Goal: Task Accomplishment & Management: Manage account settings

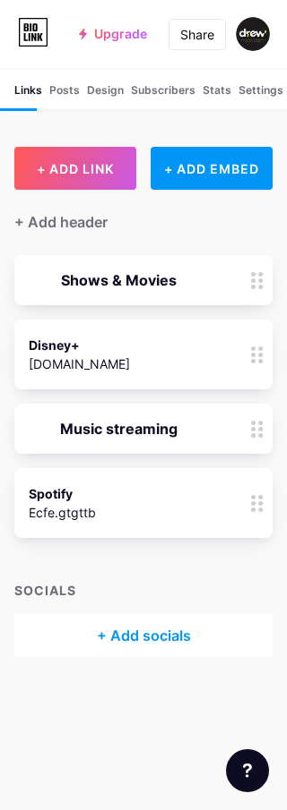
scroll to position [2, 0]
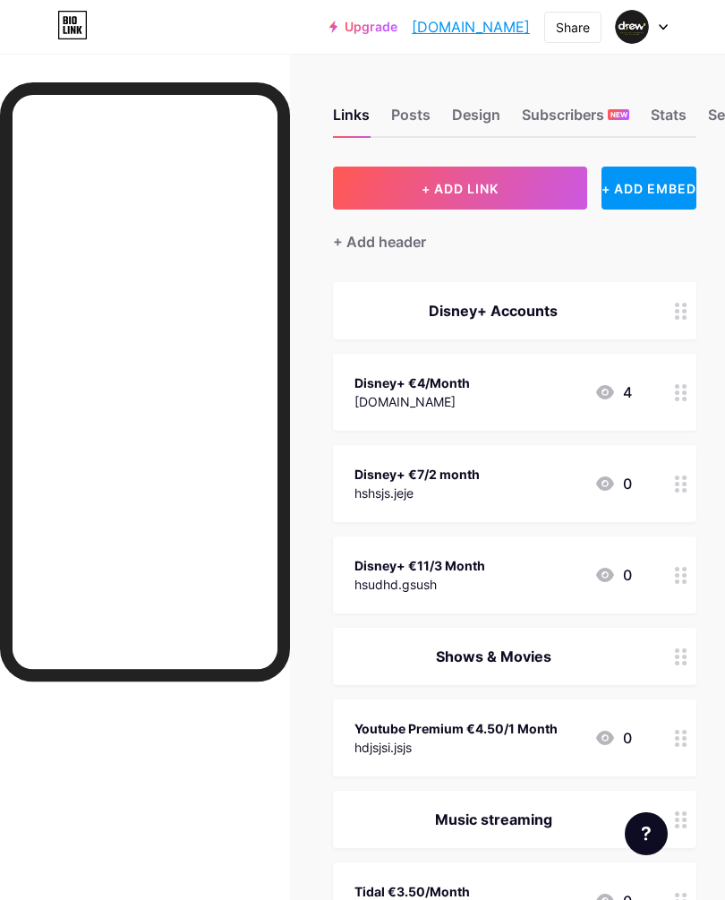
click at [419, 117] on div "Posts" at bounding box center [410, 120] width 39 height 32
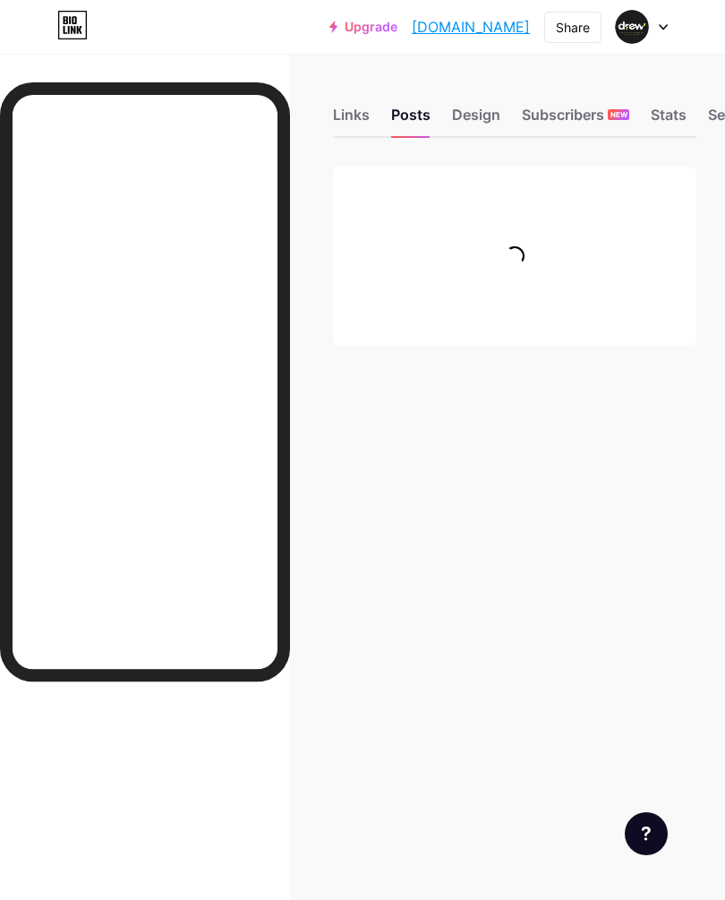
click at [483, 119] on div "Design" at bounding box center [476, 120] width 48 height 32
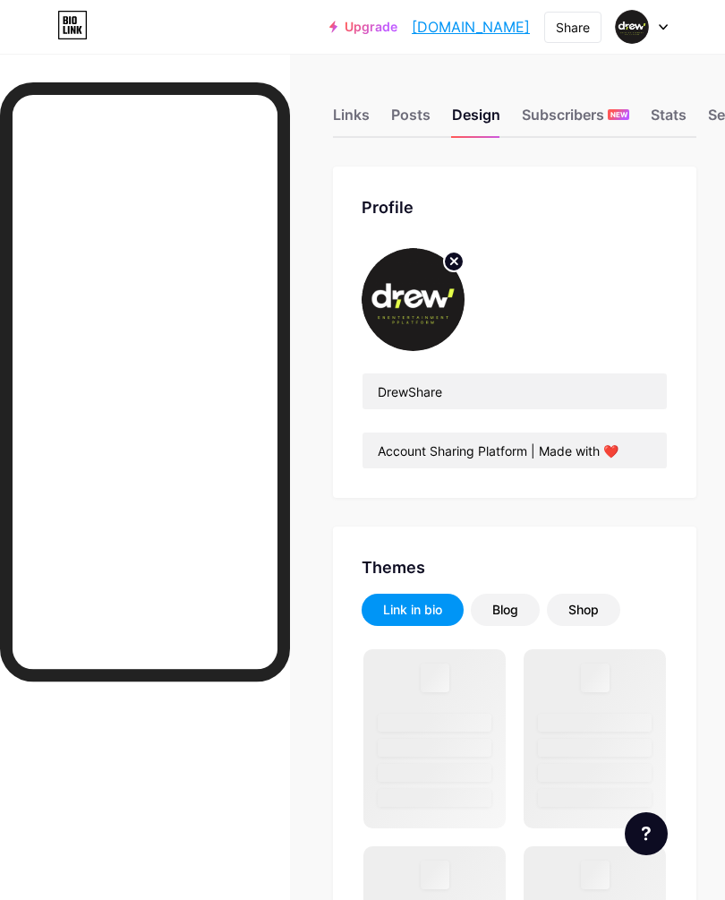
click at [461, 257] on circle at bounding box center [454, 262] width 20 height 20
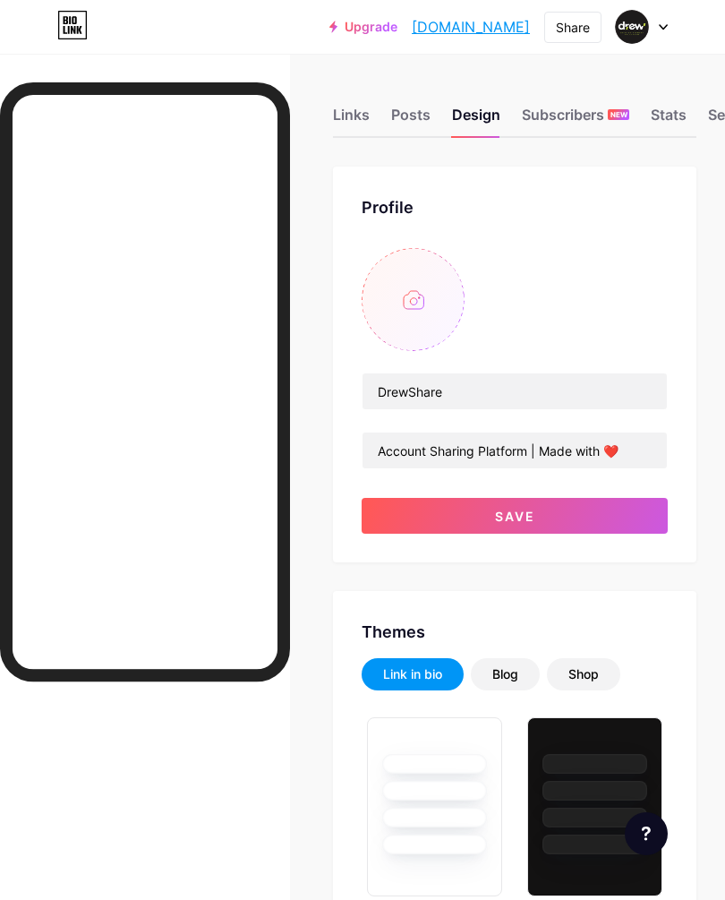
click at [431, 298] on input "file" at bounding box center [413, 299] width 103 height 103
type input "C:\fakepath\Enentertainment pPlatform - 1.png"
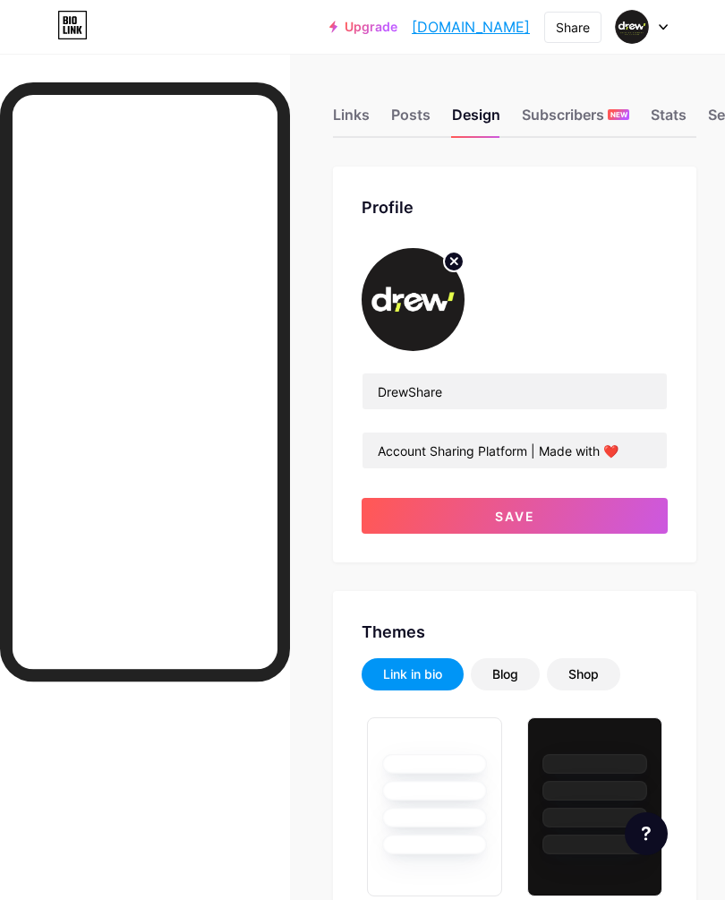
click at [588, 524] on button "Save" at bounding box center [515, 516] width 306 height 36
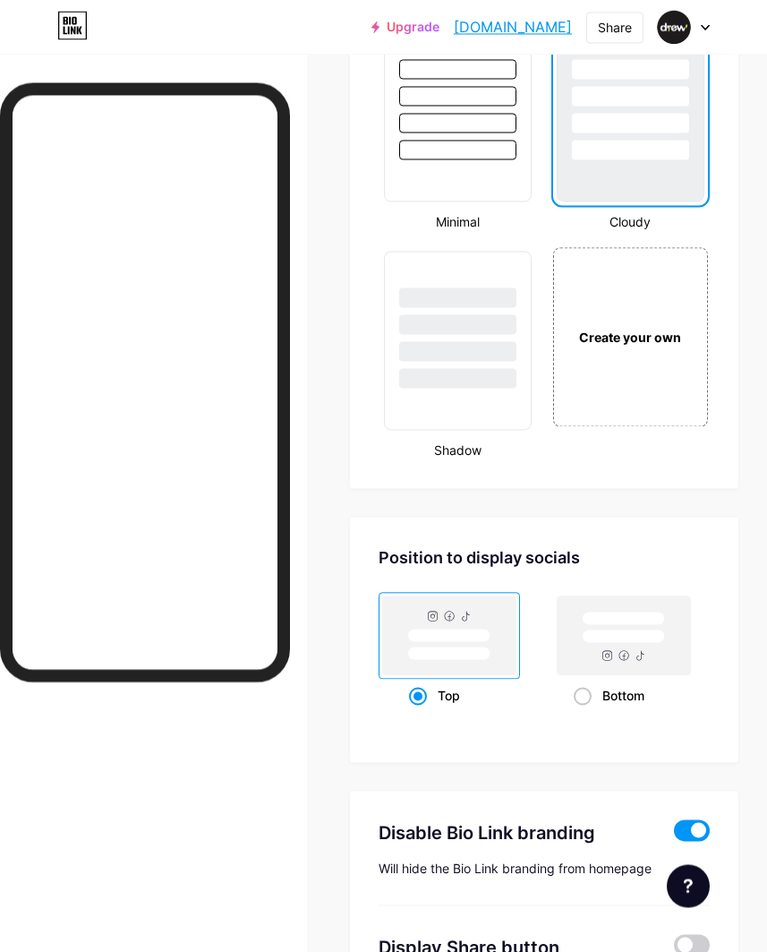
scroll to position [2913, 0]
click at [656, 396] on div "Create your own" at bounding box center [630, 336] width 155 height 179
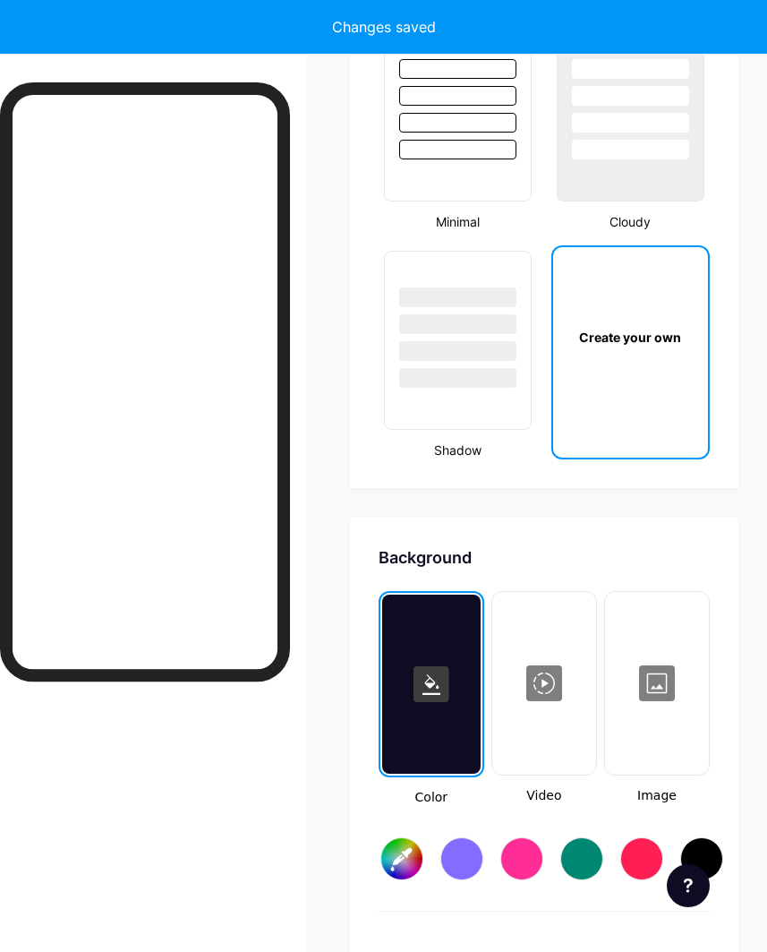
click at [680, 404] on div "Create your own" at bounding box center [630, 336] width 155 height 179
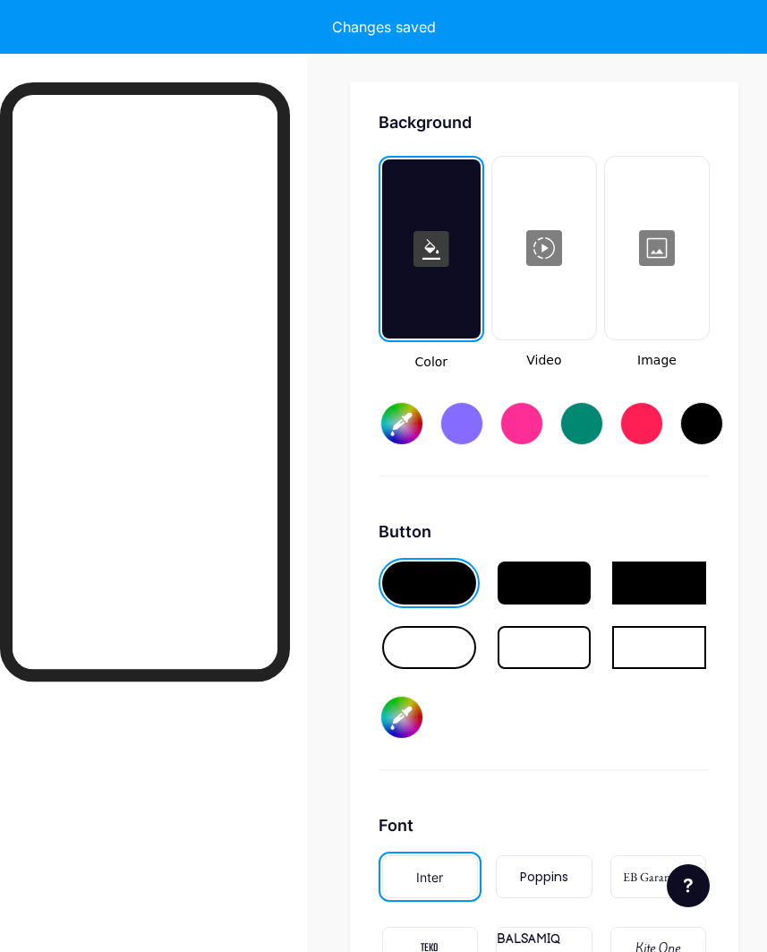
scroll to position [3358, 0]
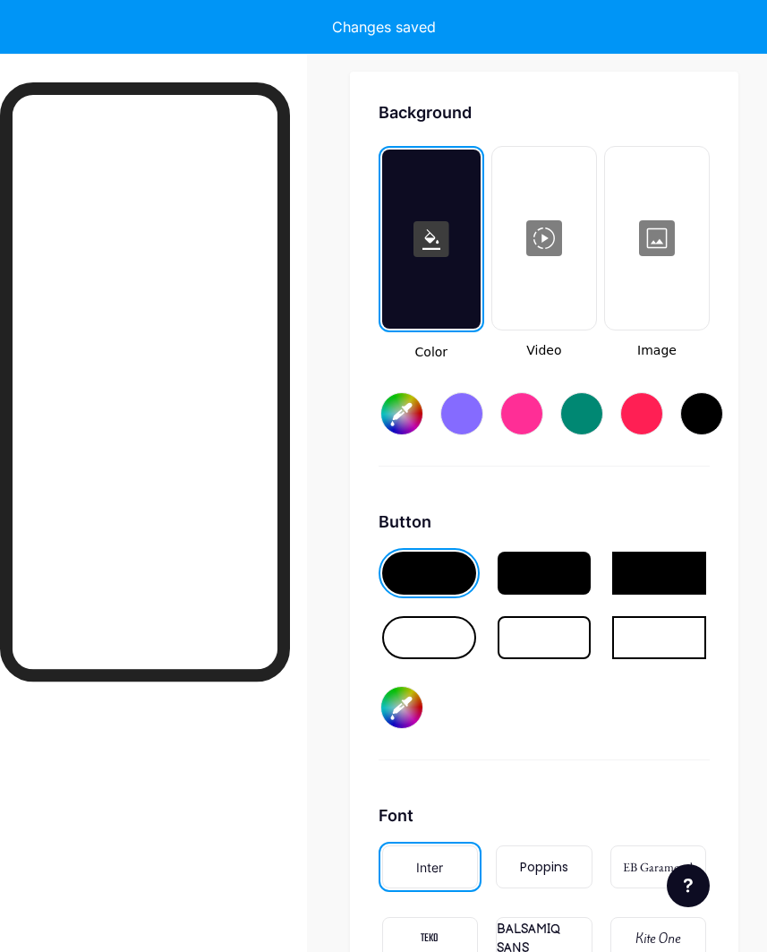
type input "#ffffff"
type input "#000000"
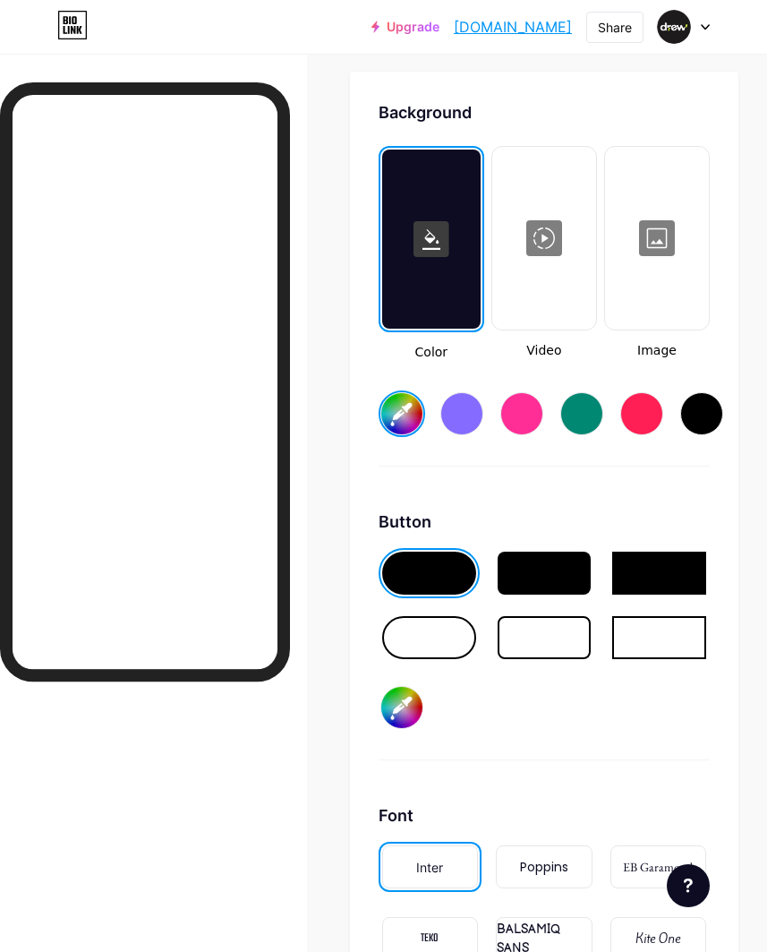
type input "#ffffff"
click at [545, 284] on div at bounding box center [544, 238] width 100 height 179
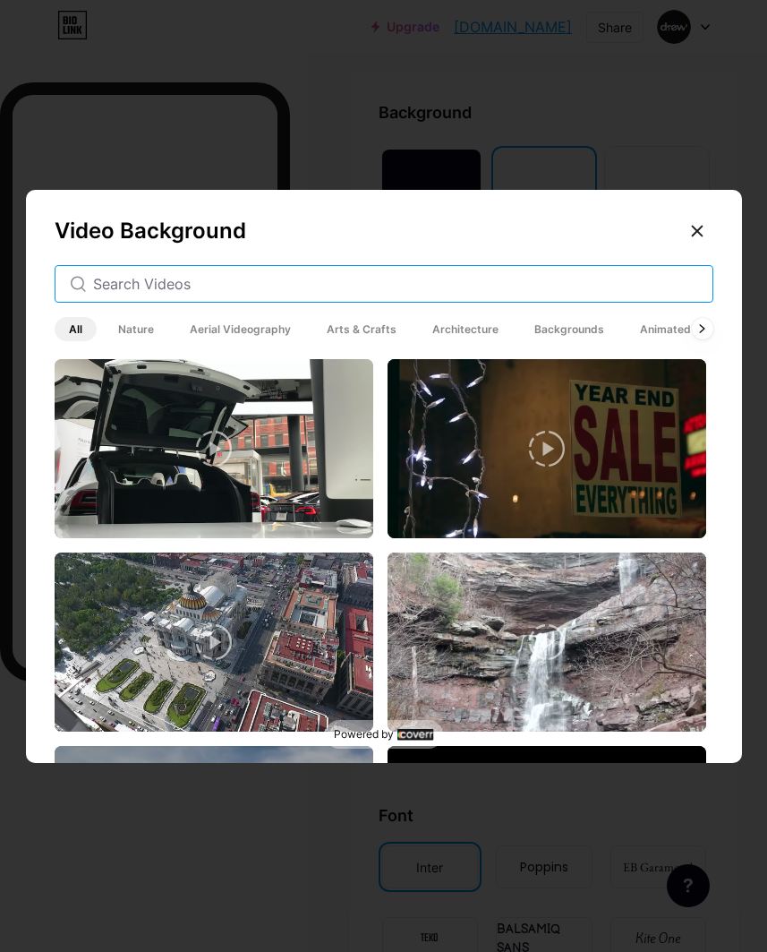
click at [625, 295] on input "text" at bounding box center [395, 283] width 605 height 21
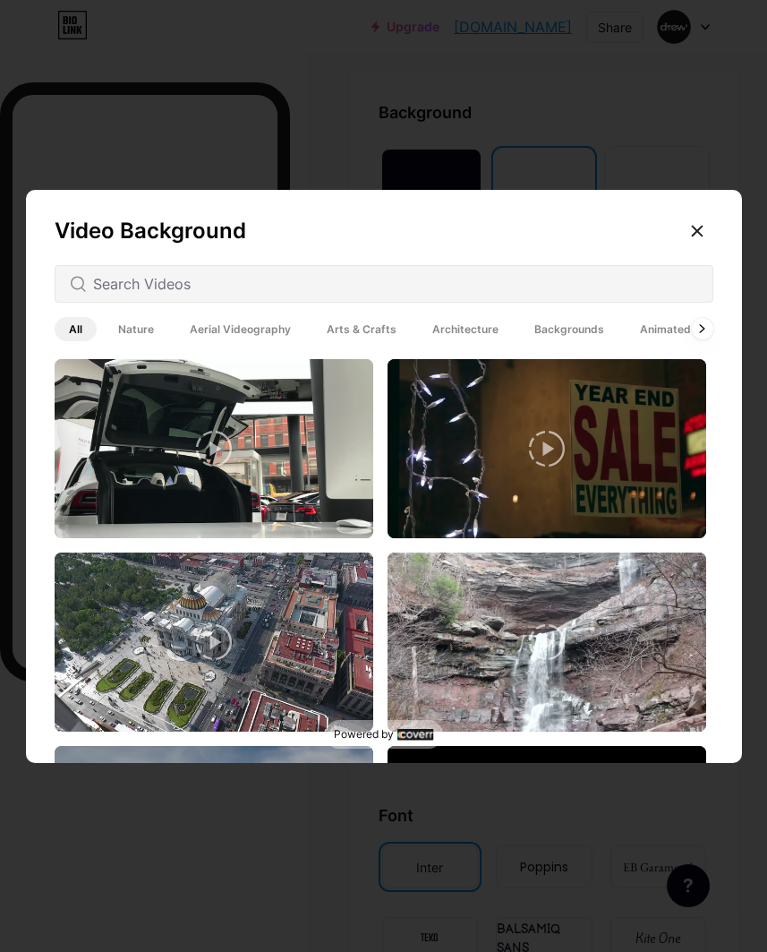
click at [276, 341] on span "Aerial Videography" at bounding box center [240, 329] width 130 height 24
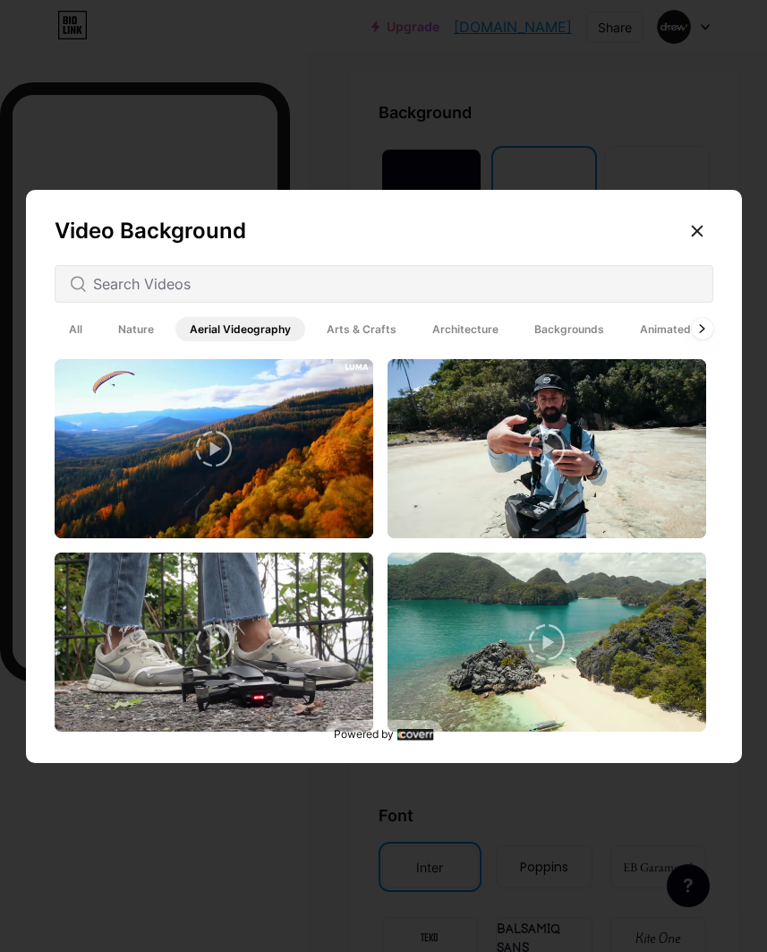
click at [364, 341] on span "Arts & Crafts" at bounding box center [361, 329] width 98 height 24
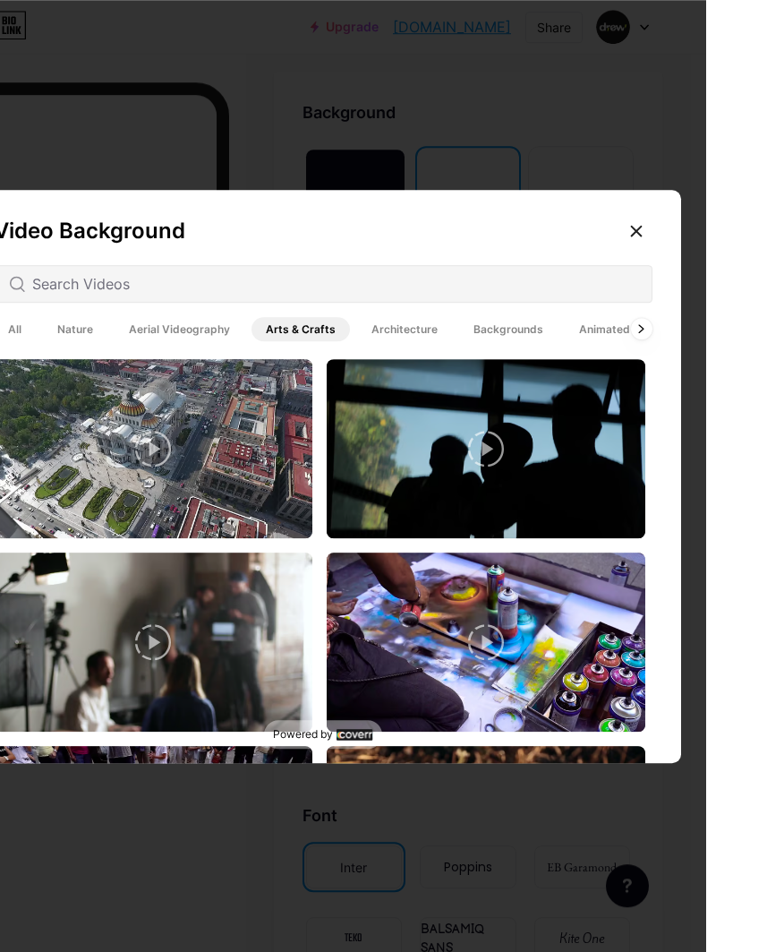
scroll to position [3358, 17]
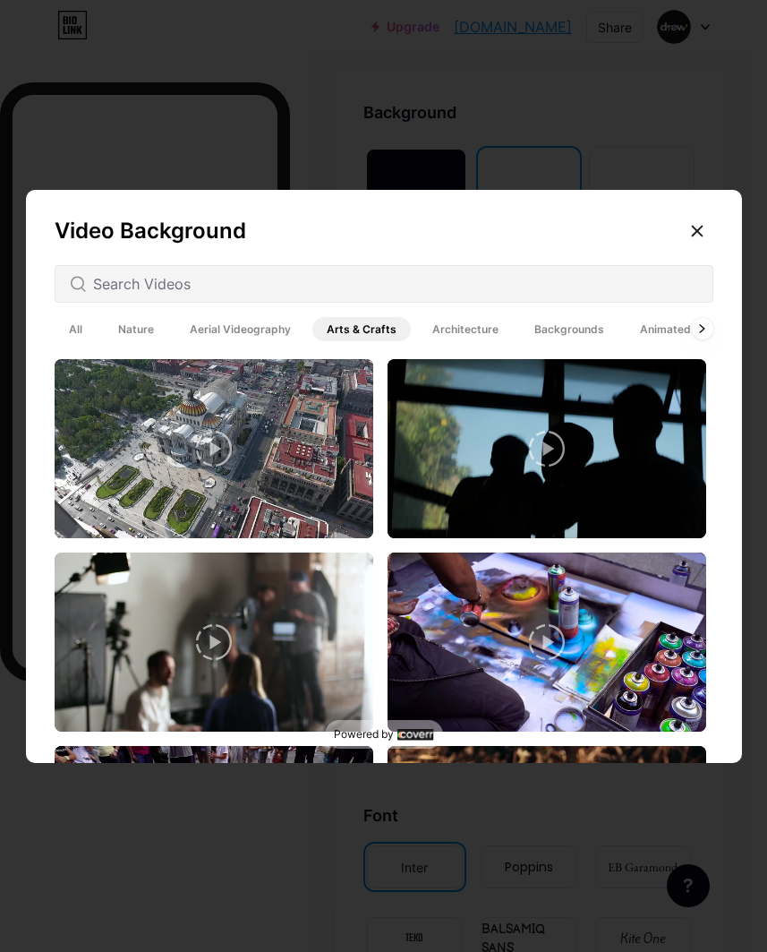
click at [692, 339] on div at bounding box center [702, 328] width 21 height 21
click at [664, 341] on span "Animated" at bounding box center [666, 329] width 80 height 24
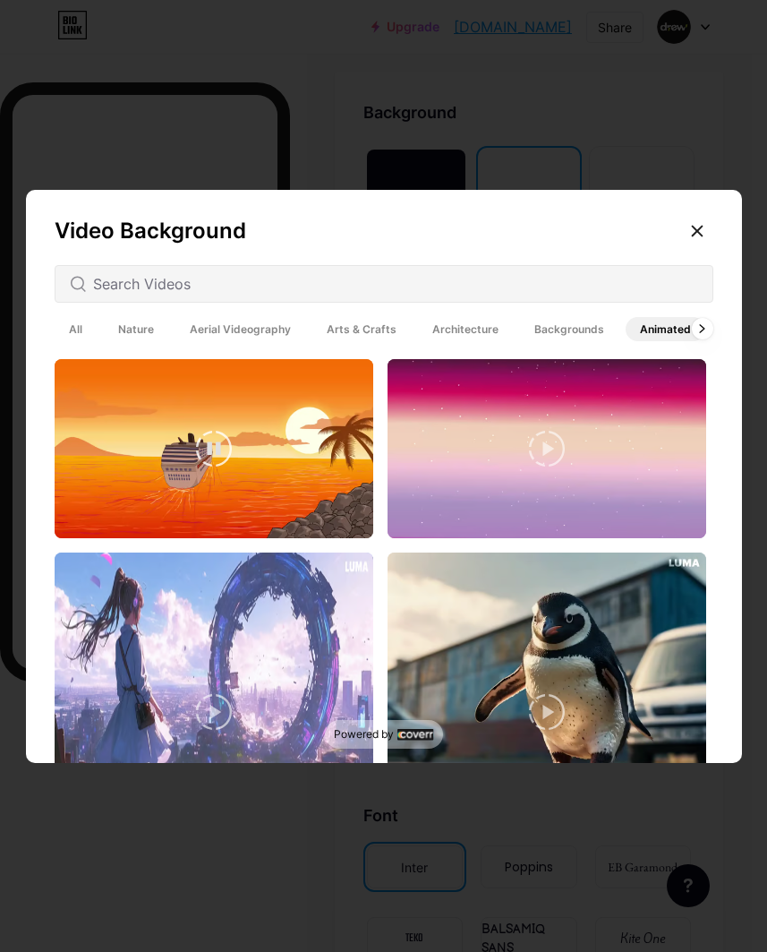
click at [330, 464] on img at bounding box center [214, 448] width 319 height 179
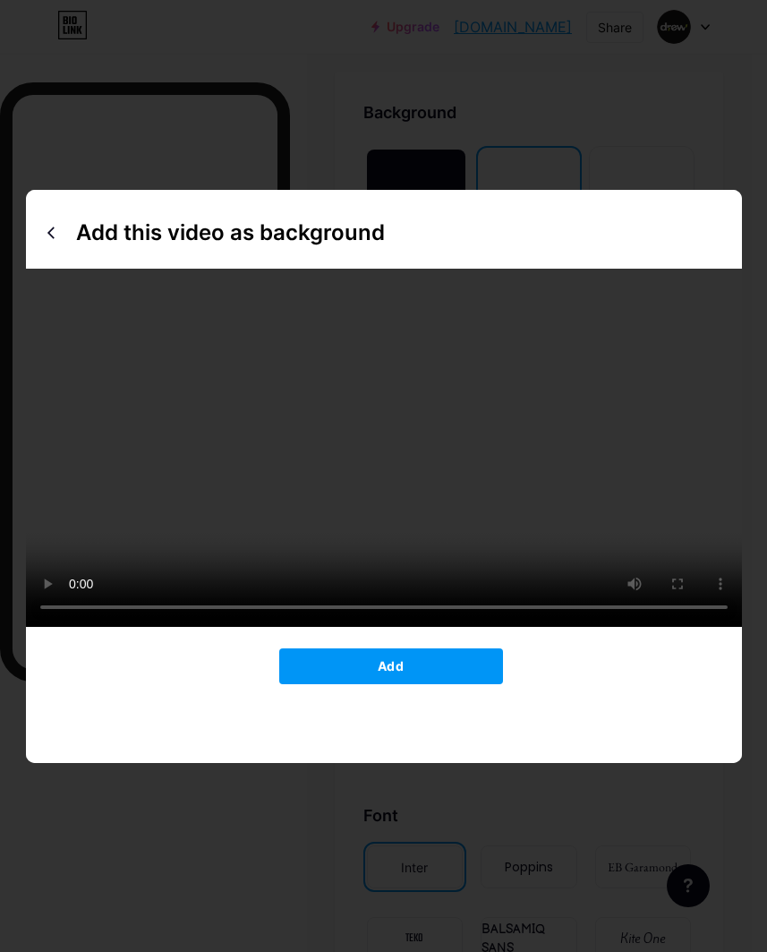
click at [475, 684] on button "Add" at bounding box center [391, 666] width 224 height 36
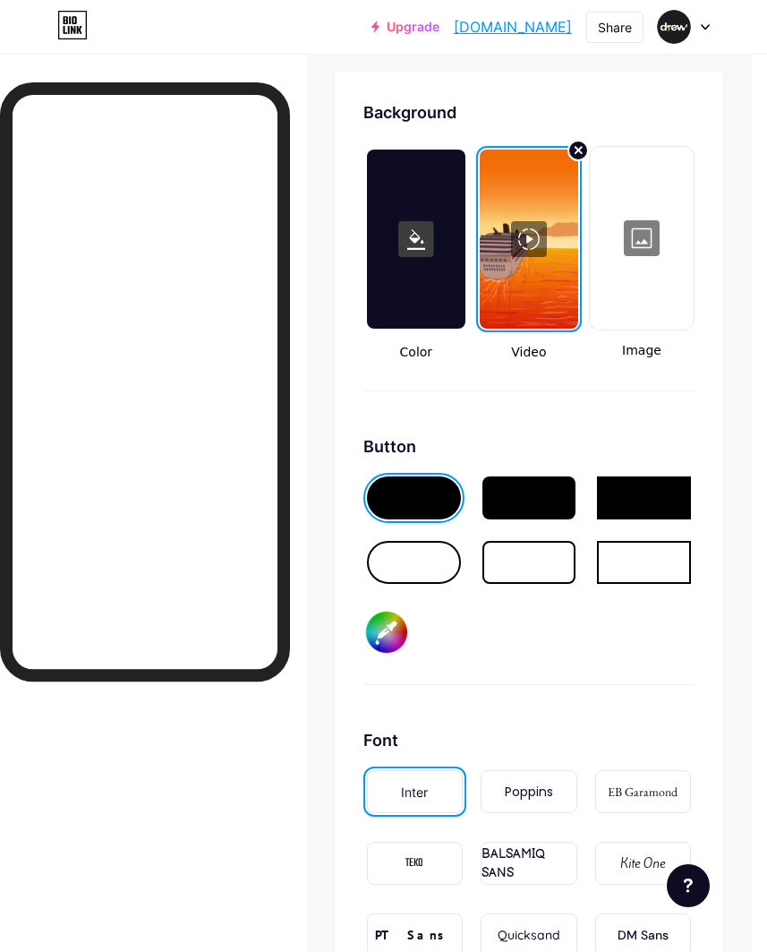
click at [579, 159] on circle at bounding box center [579, 151] width 20 height 20
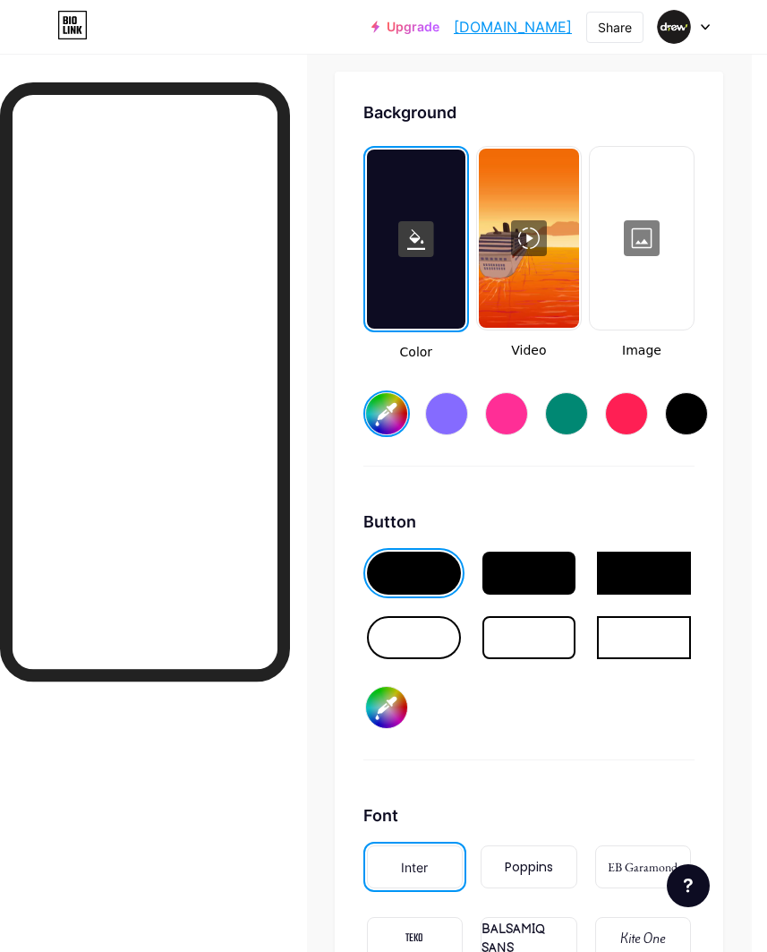
click at [549, 244] on div at bounding box center [529, 238] width 100 height 179
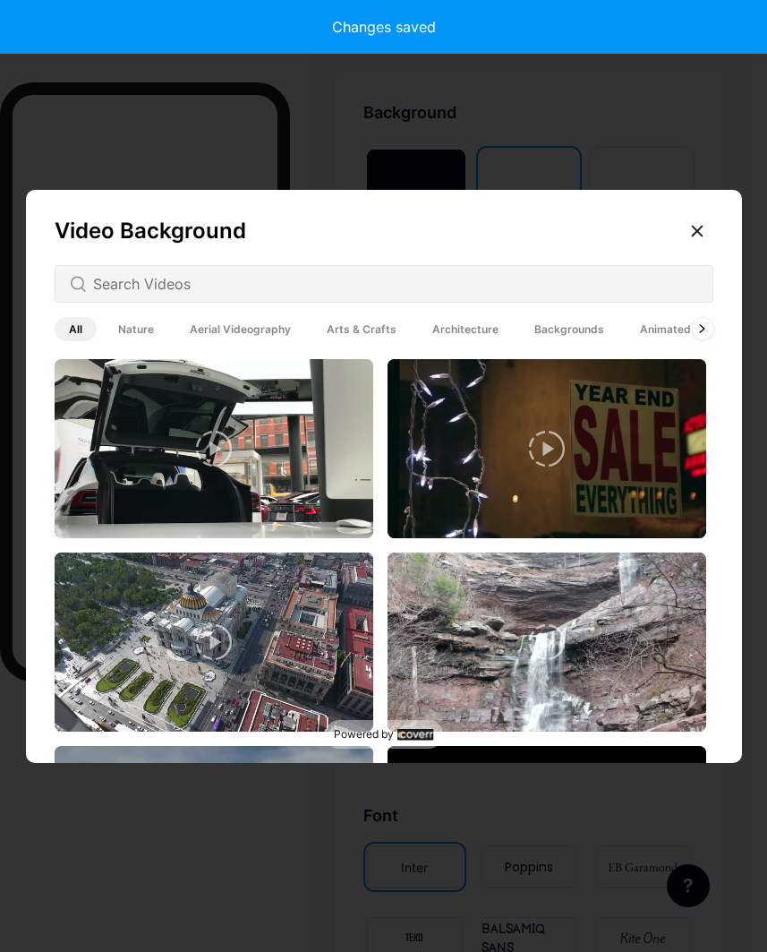
type input "#ffffff"
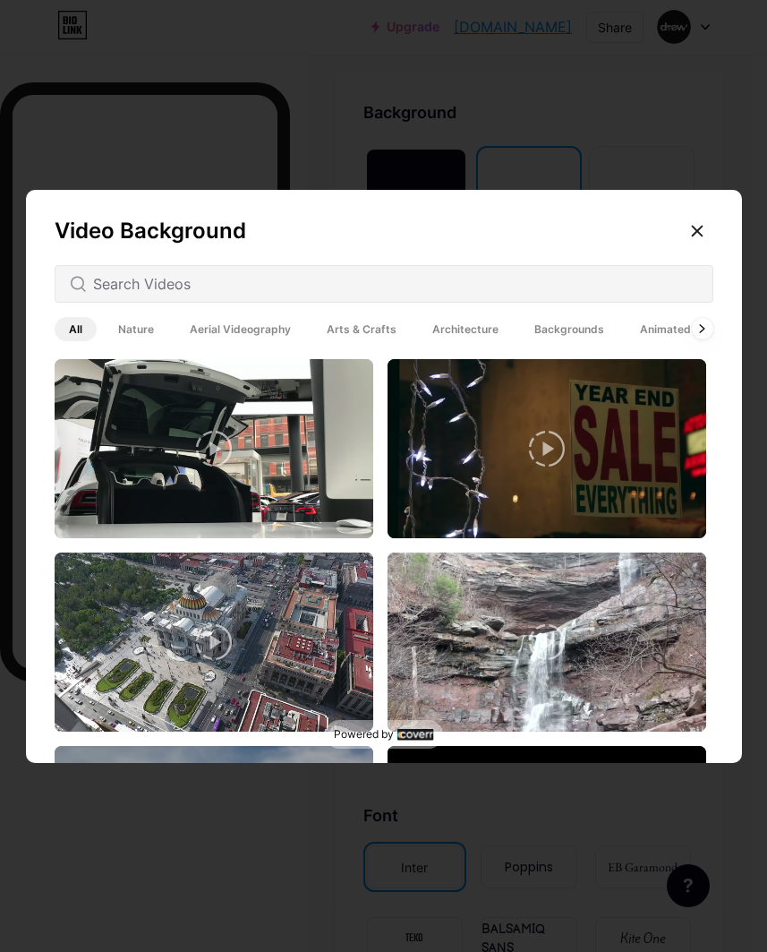
click at [705, 339] on div at bounding box center [702, 328] width 21 height 21
click at [664, 341] on span "Animated" at bounding box center [666, 329] width 80 height 24
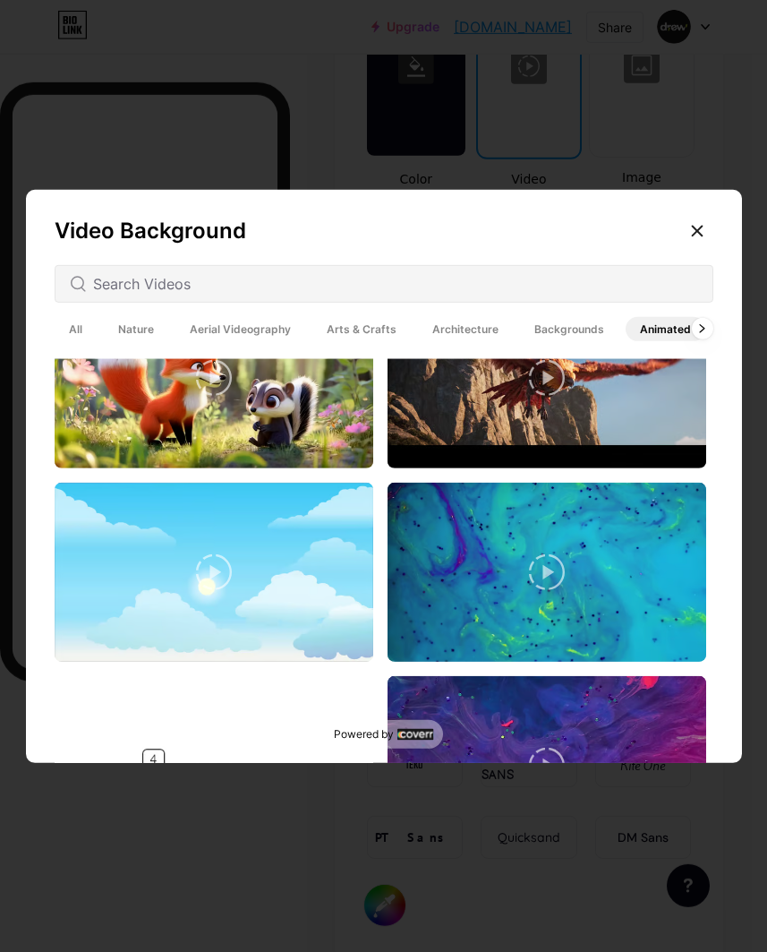
scroll to position [1036, 0]
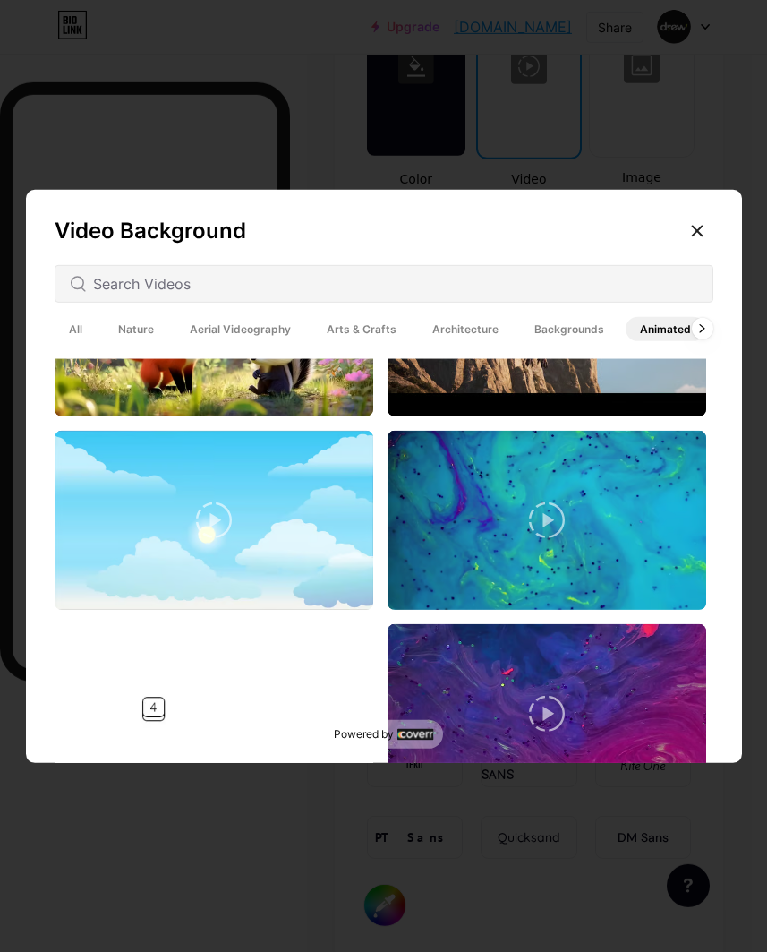
click at [286, 569] on img at bounding box center [214, 520] width 319 height 179
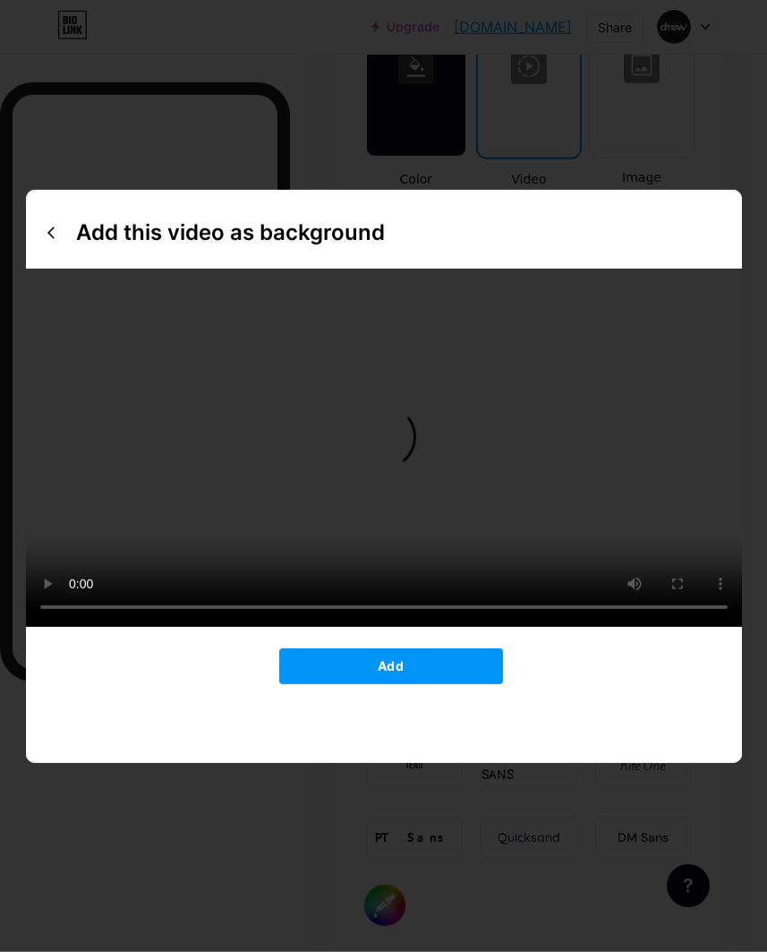
click at [391, 482] on video at bounding box center [384, 448] width 716 height 358
click at [385, 476] on video at bounding box center [384, 448] width 716 height 358
click at [430, 572] on video at bounding box center [384, 448] width 716 height 358
click at [389, 673] on span "Add" at bounding box center [391, 665] width 26 height 15
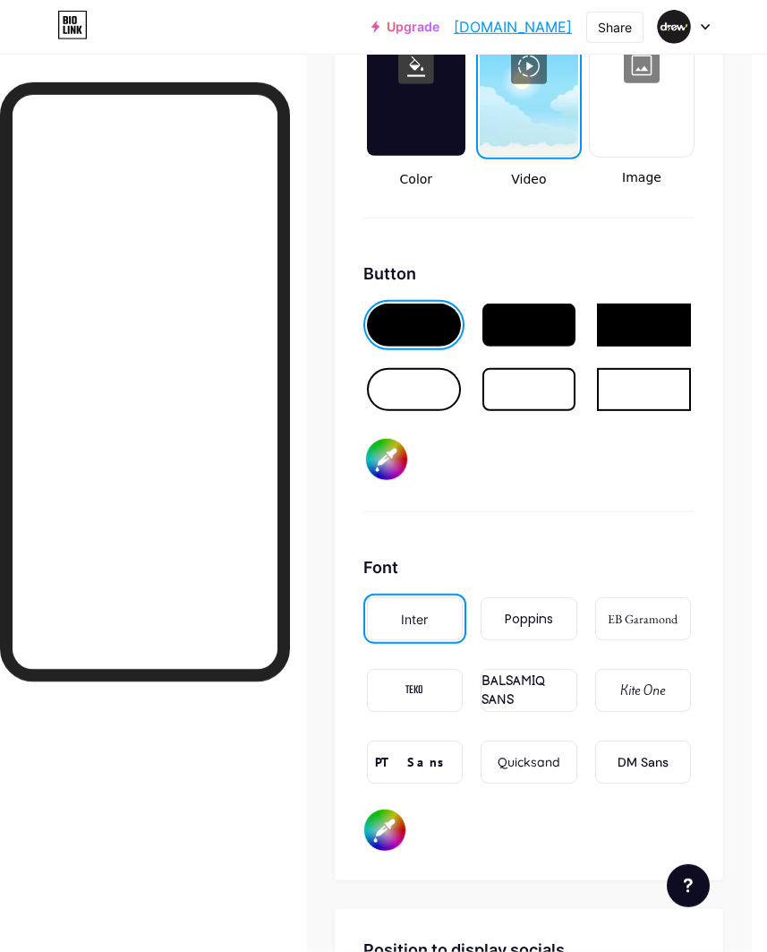
click at [422, 406] on div at bounding box center [414, 389] width 94 height 43
click at [520, 330] on div at bounding box center [530, 325] width 94 height 43
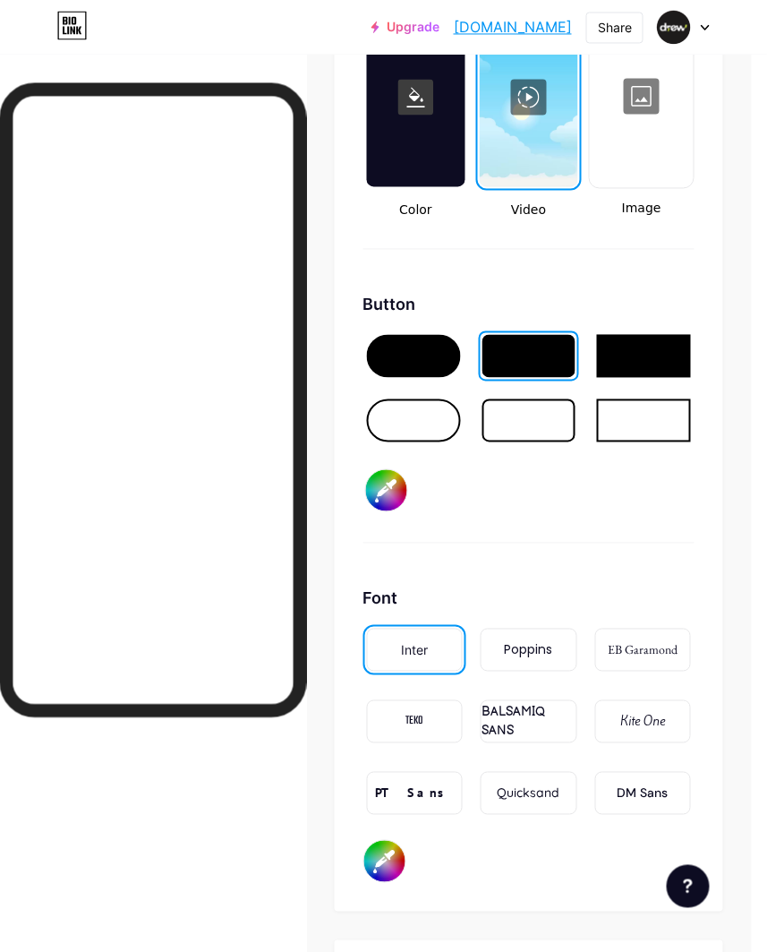
scroll to position [3500, 16]
click at [398, 488] on input "#000000" at bounding box center [386, 490] width 41 height 41
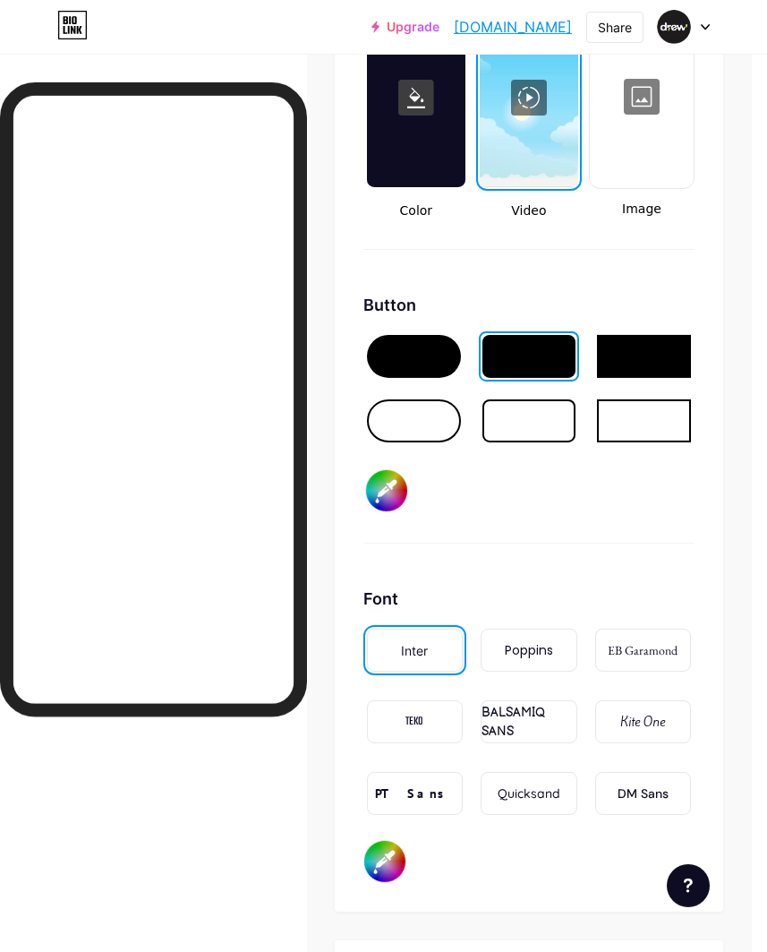
click at [394, 487] on input "#ffffff" at bounding box center [386, 490] width 41 height 41
click at [395, 481] on input "#333333" at bounding box center [386, 490] width 41 height 41
type input "#000000"
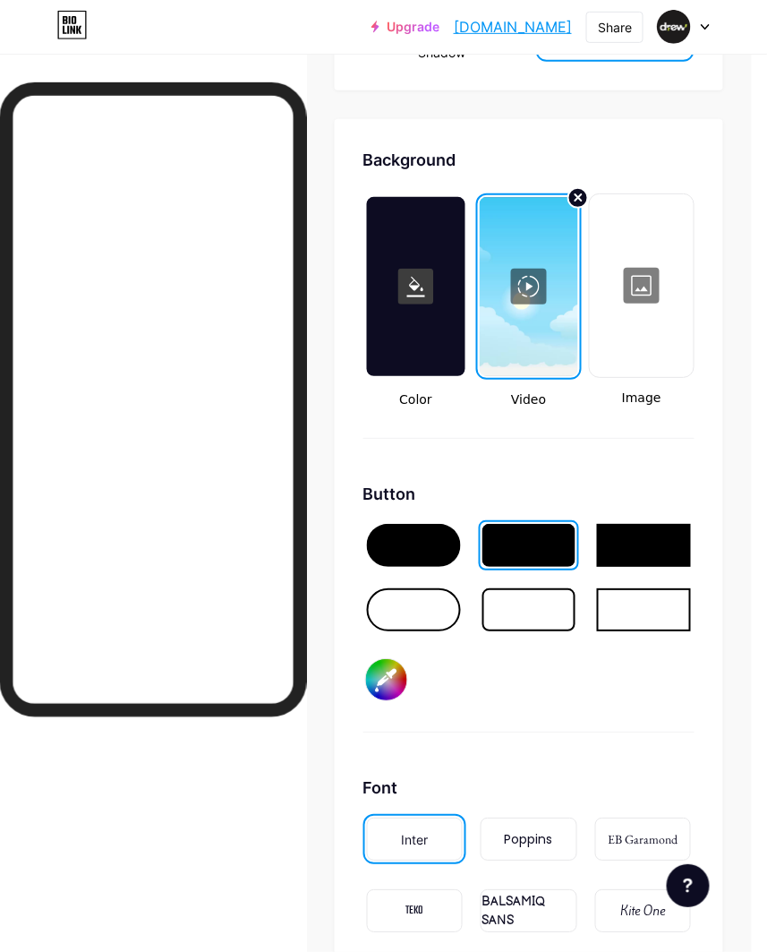
scroll to position [3311, 17]
click at [582, 192] on circle at bounding box center [579, 198] width 20 height 20
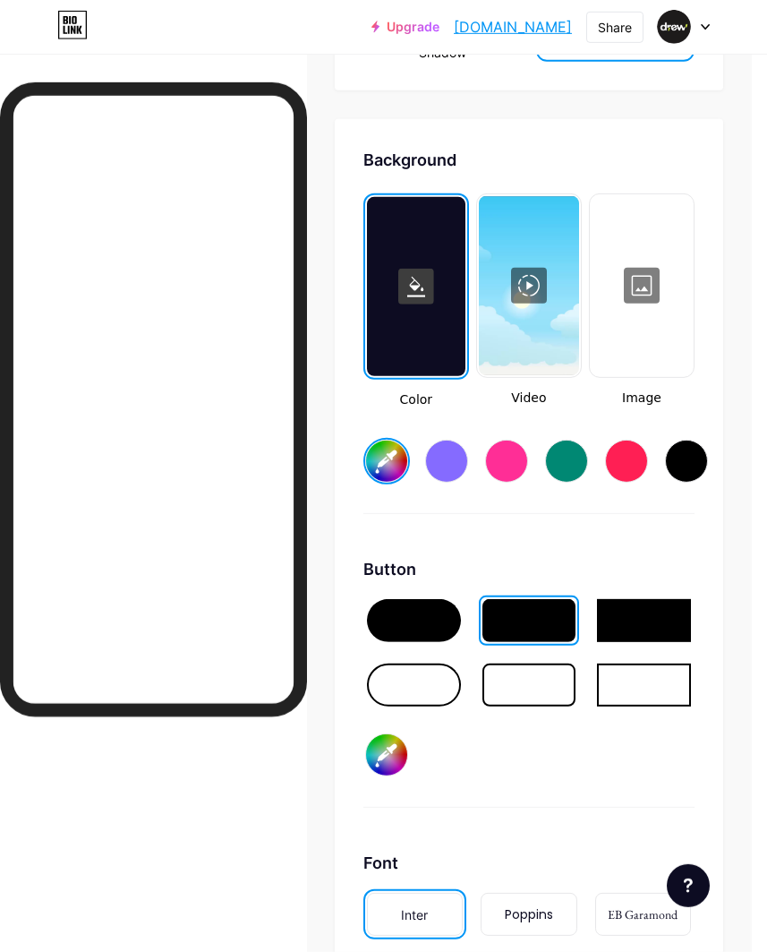
click at [541, 276] on div at bounding box center [529, 285] width 100 height 179
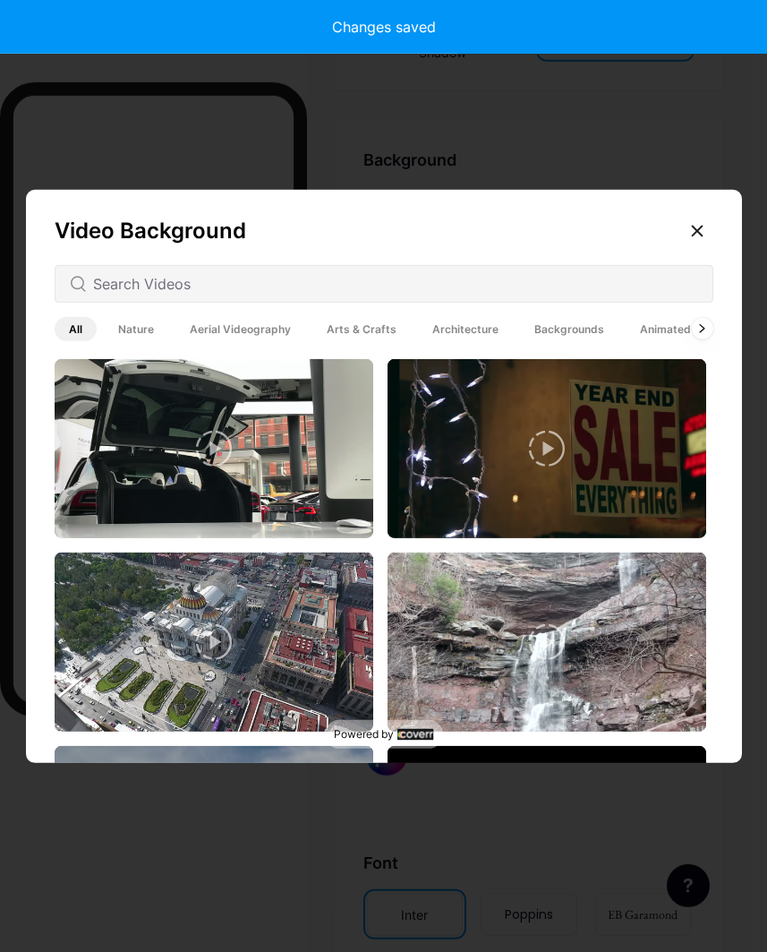
click at [662, 341] on span "Animated" at bounding box center [666, 329] width 80 height 24
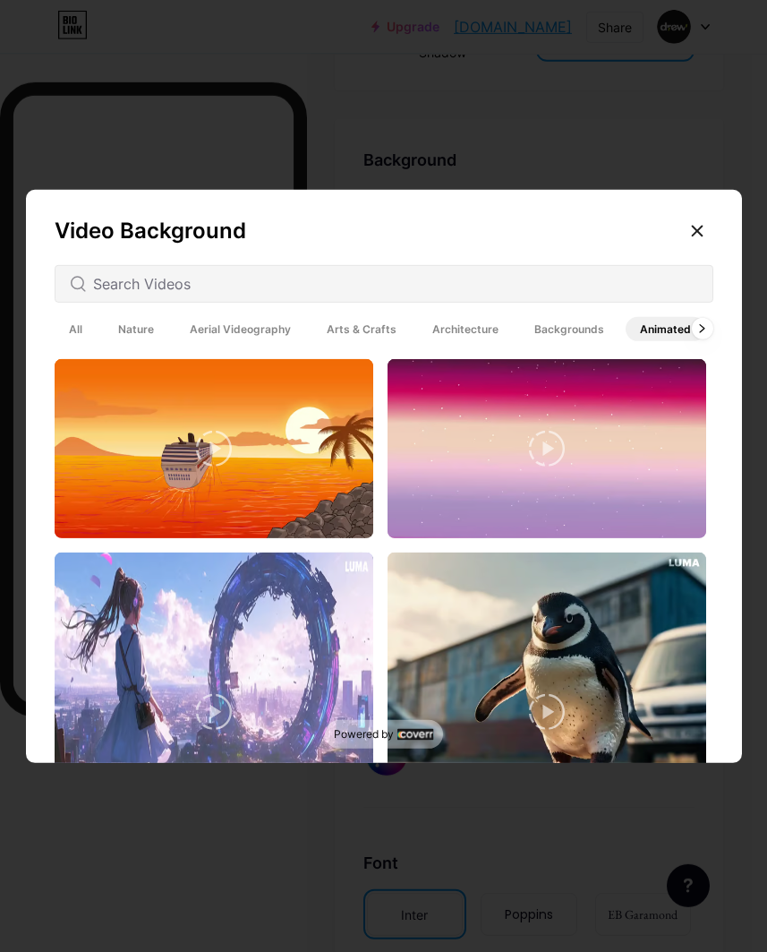
click at [646, 341] on span "Animated" at bounding box center [666, 329] width 80 height 24
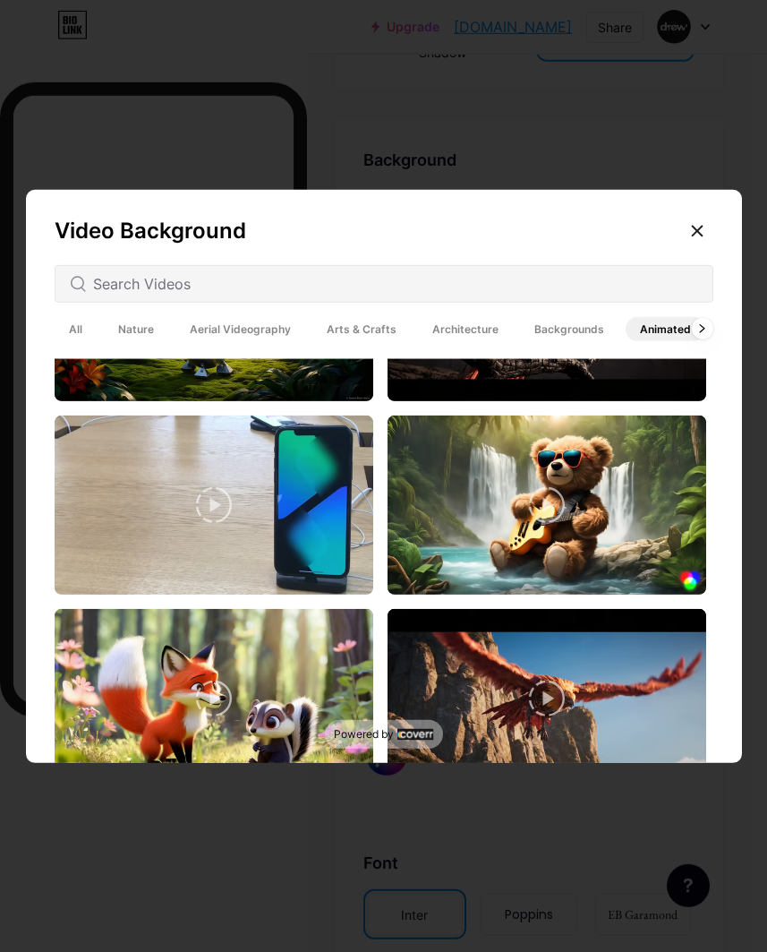
scroll to position [797, 0]
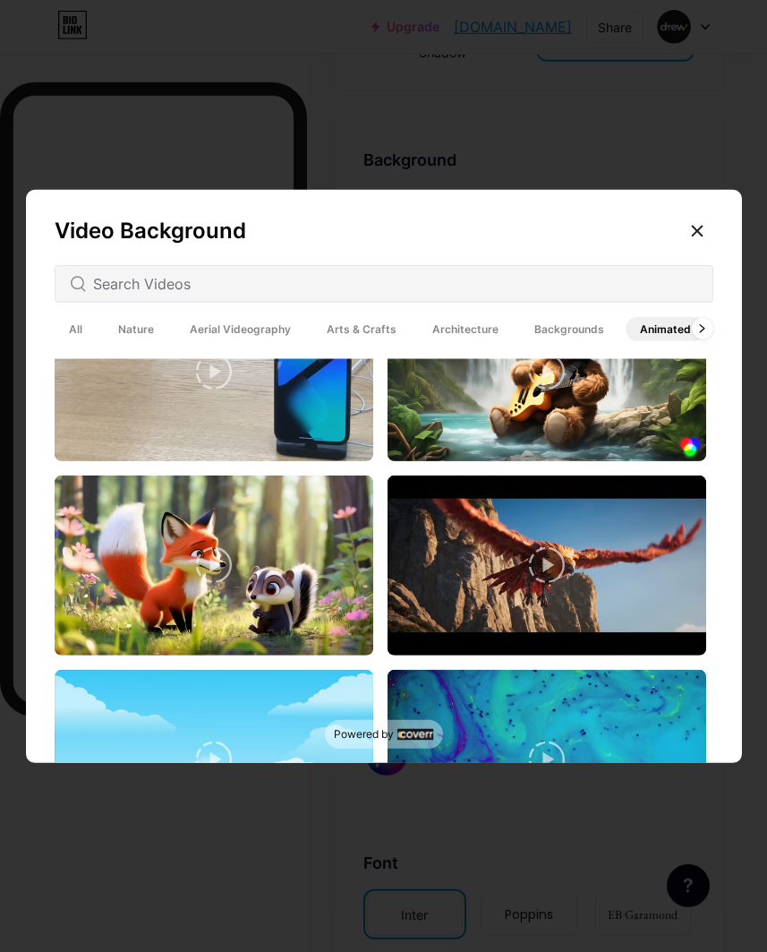
click at [551, 583] on icon at bounding box center [547, 565] width 36 height 36
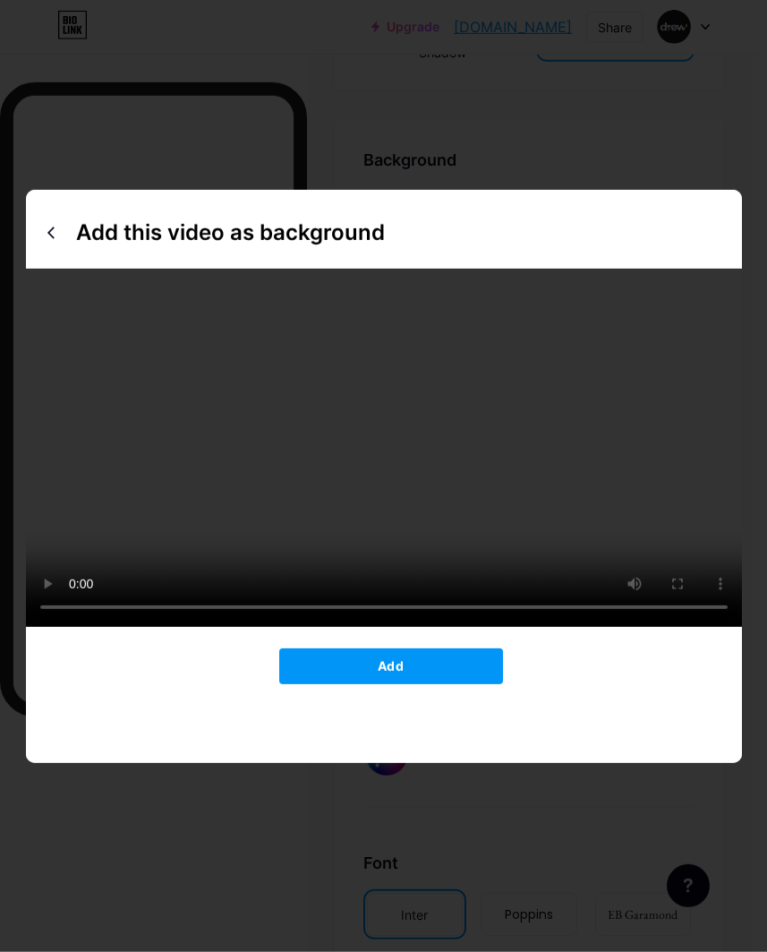
click at [54, 247] on div at bounding box center [51, 232] width 29 height 29
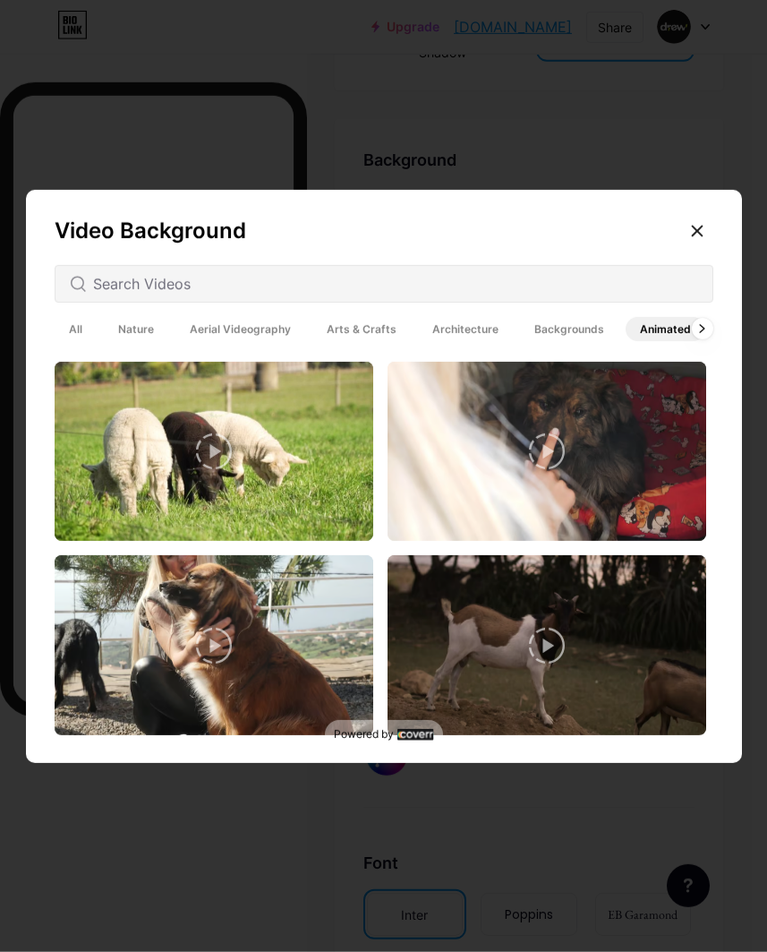
scroll to position [4976, 0]
click at [582, 341] on span "Backgrounds" at bounding box center [569, 329] width 98 height 24
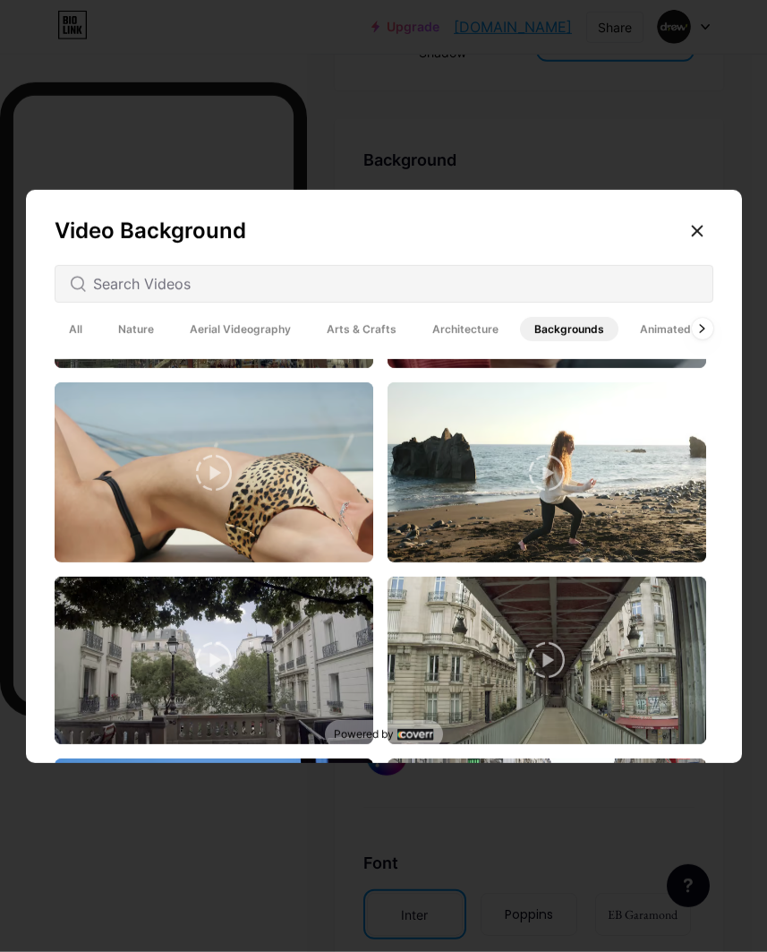
scroll to position [2116, 0]
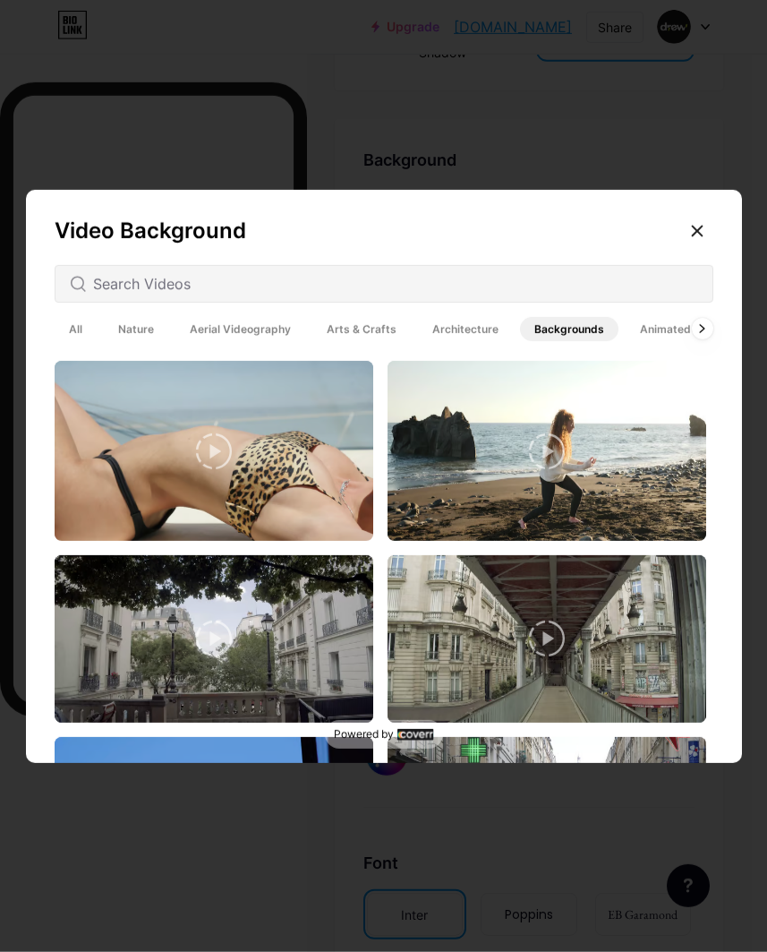
click at [482, 341] on span "Architecture" at bounding box center [465, 329] width 95 height 24
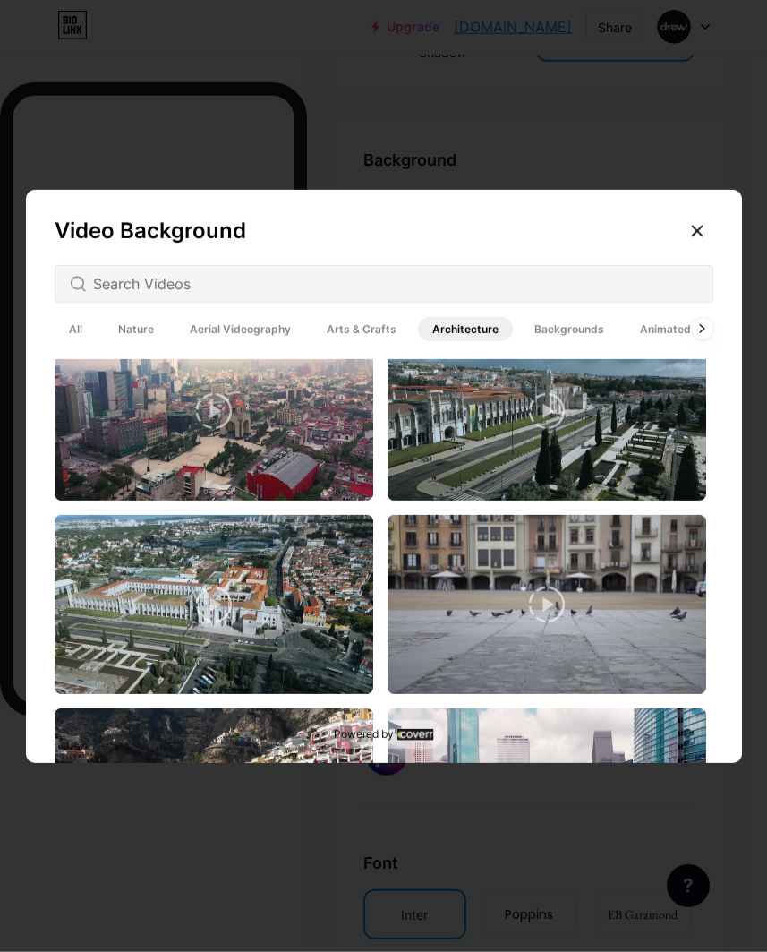
scroll to position [2783, 0]
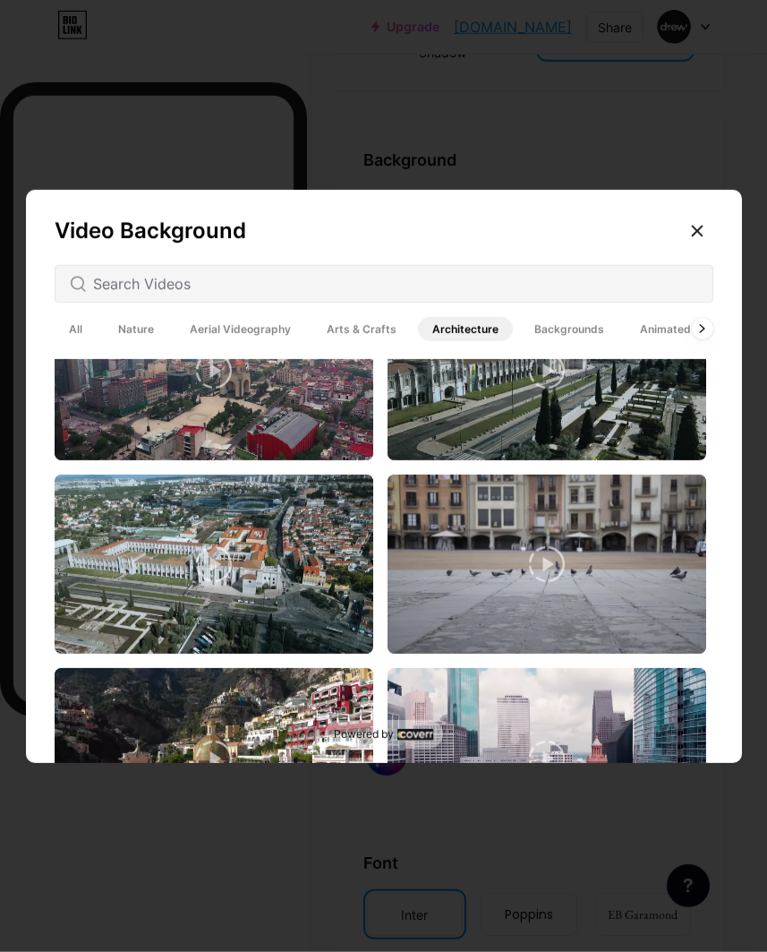
click at [706, 247] on div at bounding box center [697, 231] width 32 height 32
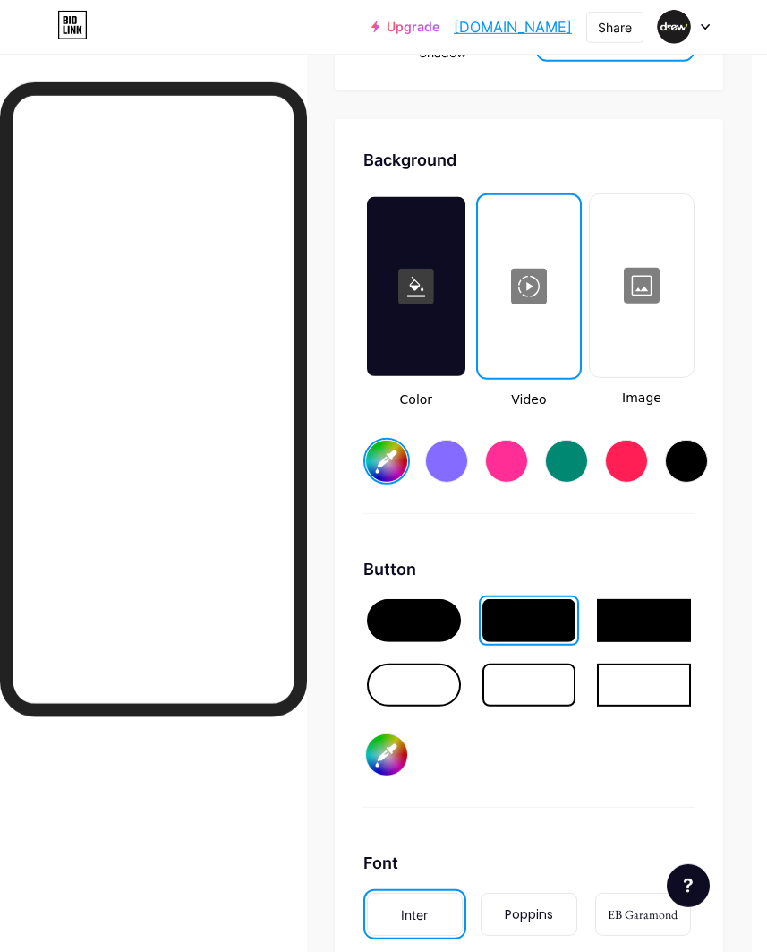
click at [688, 241] on div at bounding box center [642, 285] width 100 height 179
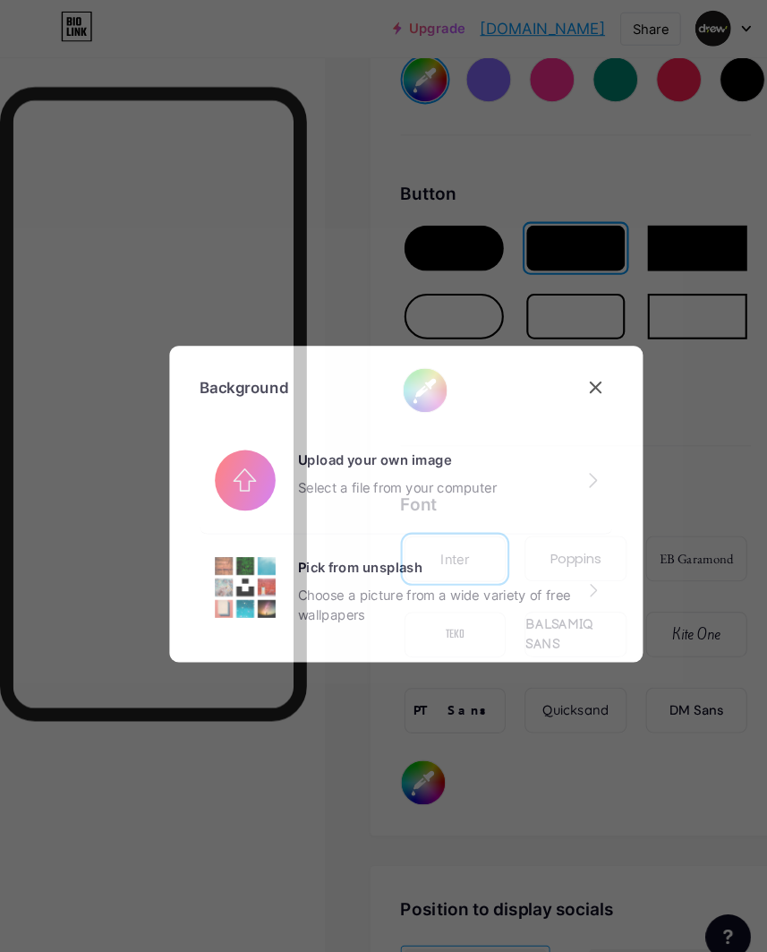
scroll to position [3696, 0]
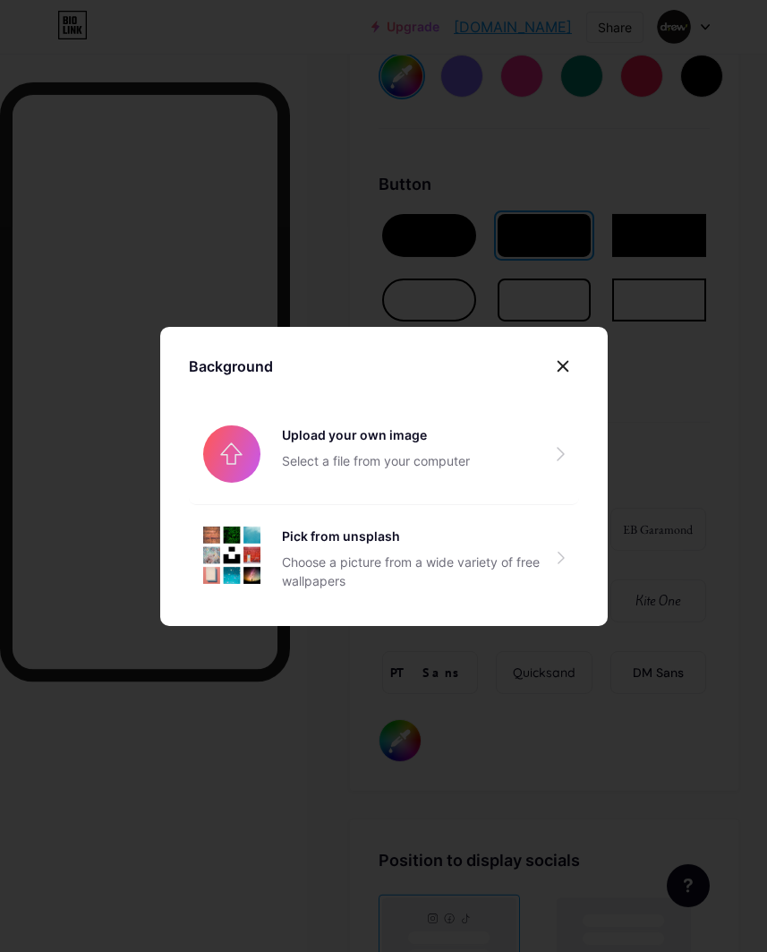
click at [577, 380] on div at bounding box center [563, 366] width 32 height 32
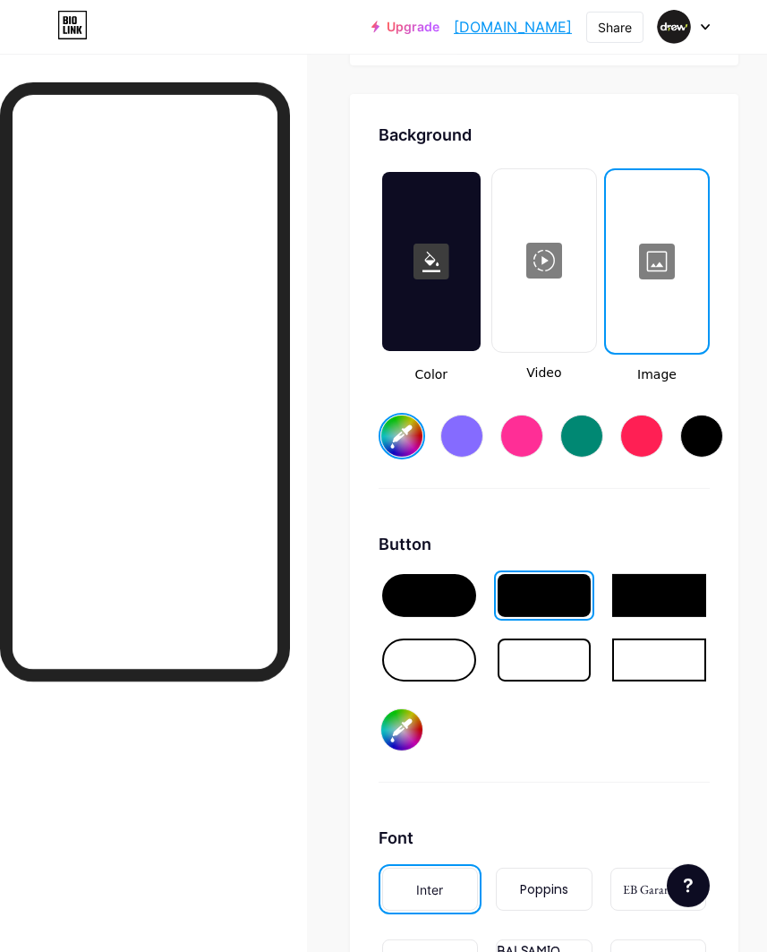
scroll to position [3333, 0]
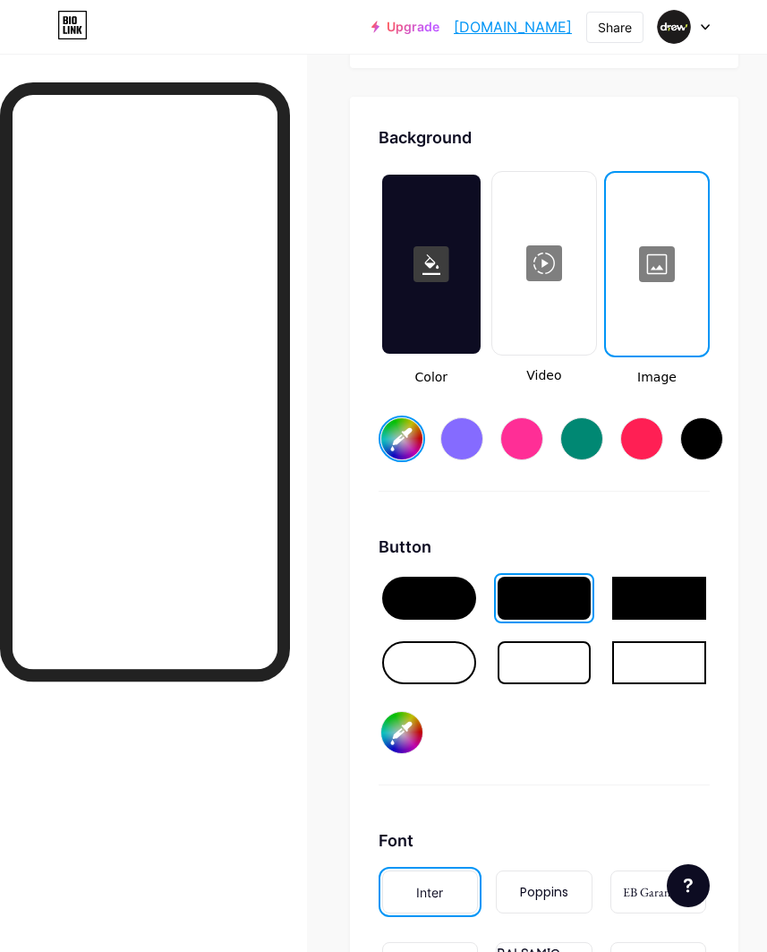
click at [406, 445] on input "#ffffff" at bounding box center [401, 438] width 41 height 41
type input "#000000"
click at [400, 724] on input "#000000" at bounding box center [401, 732] width 41 height 41
type input "#e5ff4b"
click at [406, 436] on input "#000000" at bounding box center [401, 438] width 41 height 41
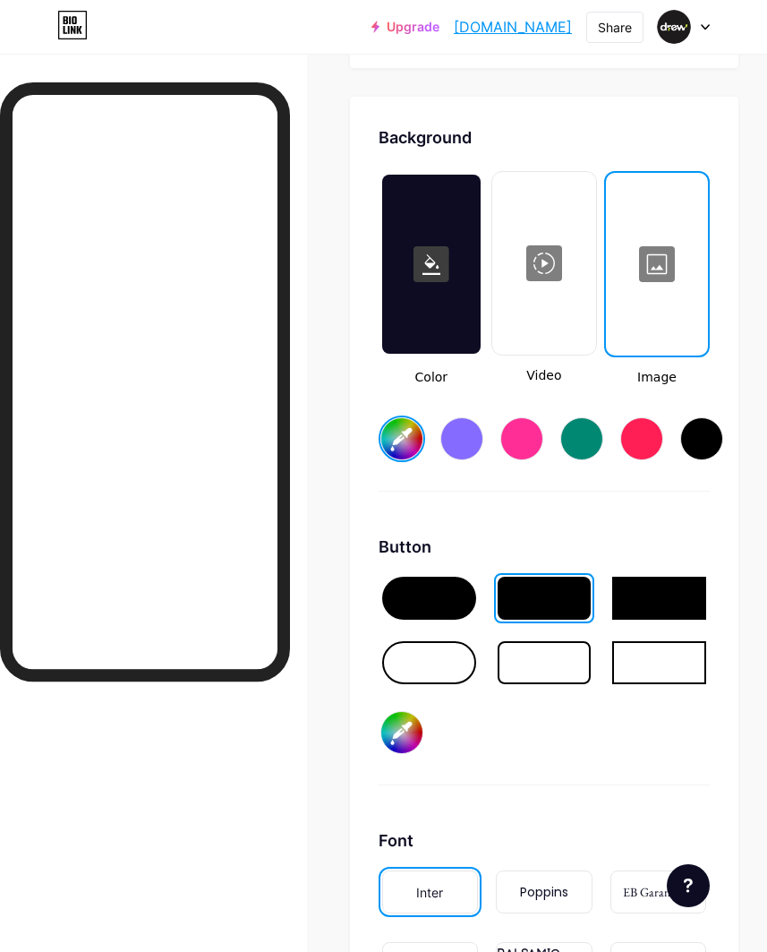
click at [406, 442] on input "#1d1c1c" at bounding box center [401, 438] width 41 height 41
click at [452, 318] on div at bounding box center [431, 264] width 98 height 179
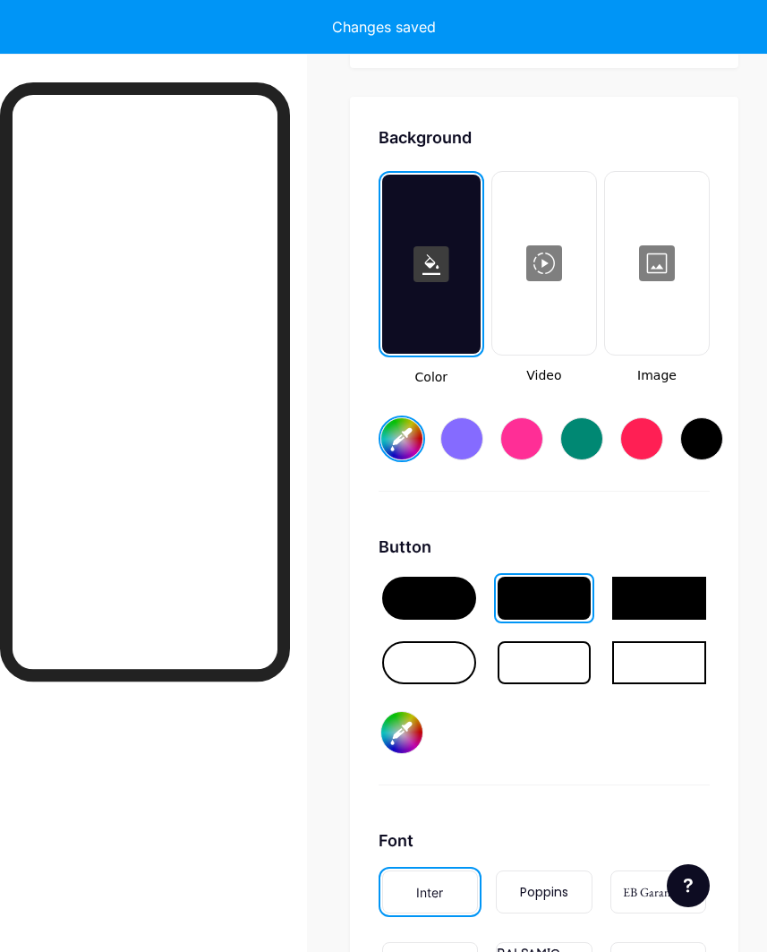
type input "#1e1c1c"
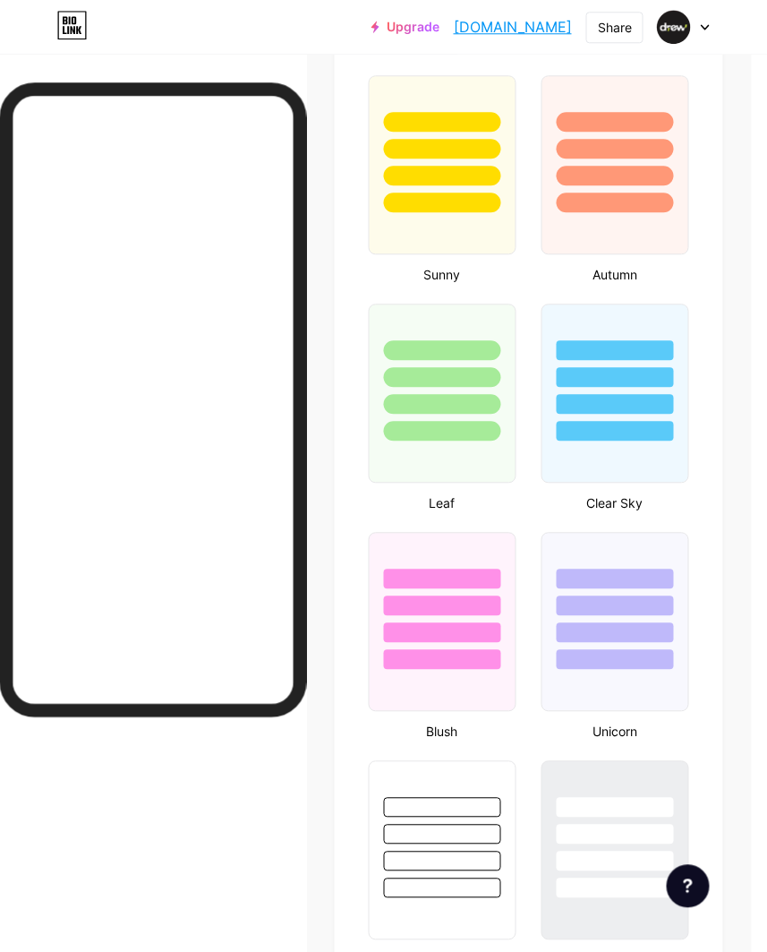
scroll to position [2169, 16]
